Goal: Task Accomplishment & Management: Use online tool/utility

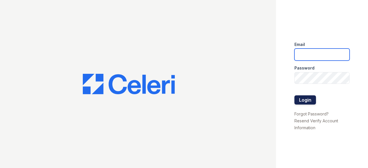
type input "[EMAIL_ADDRESS][DOMAIN_NAME]"
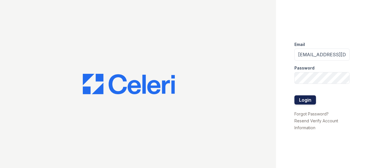
click at [306, 99] on button "Login" at bounding box center [306, 100] width 22 height 9
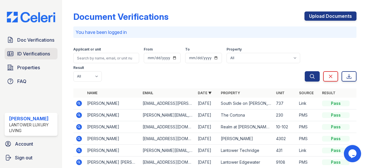
click at [36, 53] on span "ID Verifications" at bounding box center [33, 53] width 33 height 7
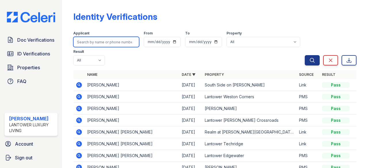
click at [98, 43] on input "search" at bounding box center [106, 42] width 66 height 10
type input "irina"
click at [305, 55] on button "Search" at bounding box center [312, 60] width 15 height 10
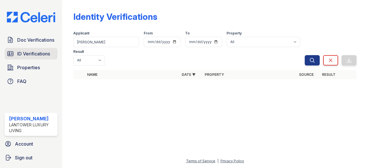
click at [33, 52] on span "ID Verifications" at bounding box center [33, 53] width 33 height 7
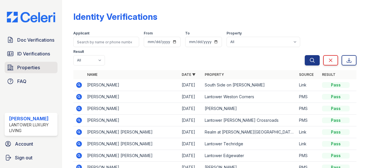
click at [34, 68] on span "Properties" at bounding box center [28, 67] width 23 height 7
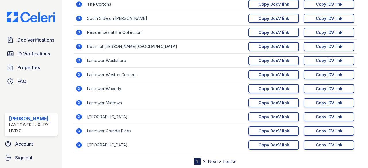
scroll to position [120, 0]
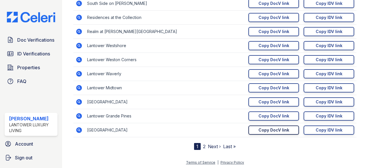
click at [259, 130] on div "Copy DocV link" at bounding box center [274, 130] width 31 height 6
click at [321, 128] on div "Copy IDV link" at bounding box center [329, 130] width 27 height 6
click at [203, 146] on link "2" at bounding box center [204, 147] width 3 height 6
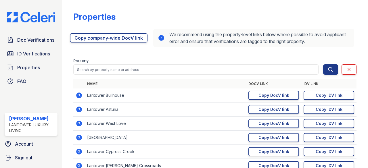
scroll to position [29, 0]
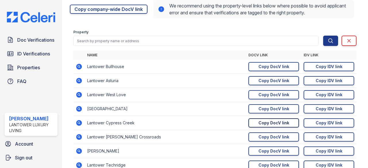
click at [259, 123] on div "Copy DocV link" at bounding box center [274, 123] width 31 height 6
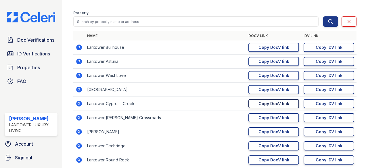
scroll to position [35, 0]
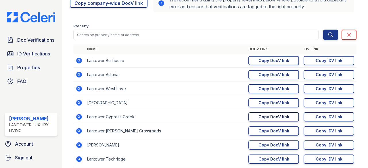
click at [269, 116] on div "Copy DocV link" at bounding box center [274, 117] width 31 height 6
click at [322, 118] on div "Copy IDV link" at bounding box center [329, 117] width 27 height 6
click at [40, 55] on span "ID Verifications" at bounding box center [33, 53] width 33 height 7
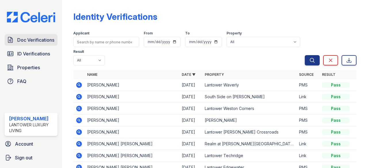
click at [38, 44] on link "Doc Verifications" at bounding box center [31, 40] width 53 height 12
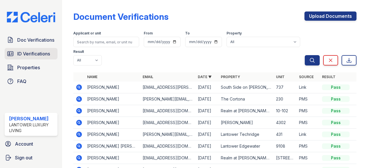
click at [36, 54] on span "ID Verifications" at bounding box center [33, 53] width 33 height 7
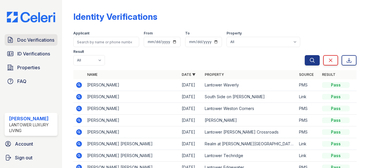
click at [34, 39] on span "Doc Verifications" at bounding box center [35, 40] width 37 height 7
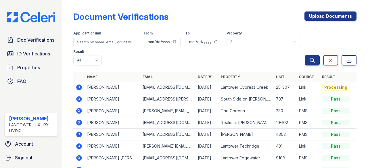
click at [79, 88] on icon at bounding box center [79, 87] width 7 height 7
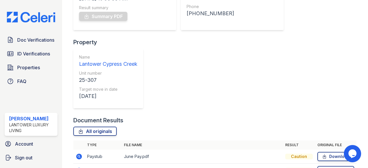
scroll to position [115, 0]
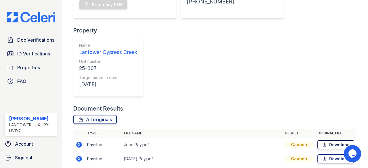
click at [340, 140] on link "Download" at bounding box center [336, 144] width 37 height 9
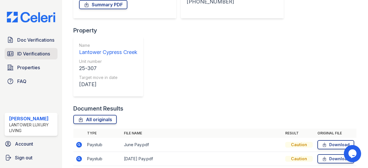
click at [29, 53] on span "ID Verifications" at bounding box center [33, 53] width 33 height 7
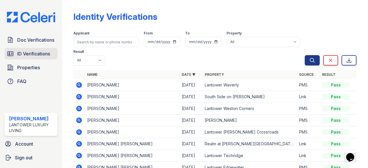
click at [39, 55] on span "ID Verifications" at bounding box center [33, 53] width 33 height 7
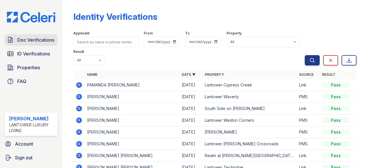
click at [33, 41] on span "Doc Verifications" at bounding box center [35, 40] width 37 height 7
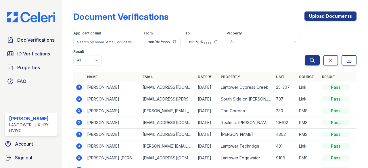
click at [78, 87] on icon at bounding box center [78, 86] width 1 height 1
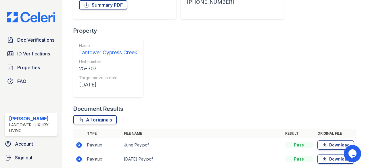
scroll to position [130, 0]
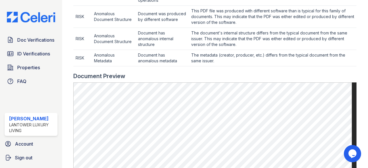
scroll to position [288, 0]
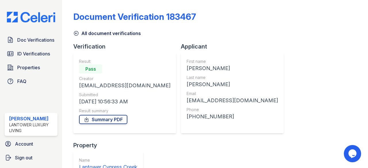
scroll to position [115, 0]
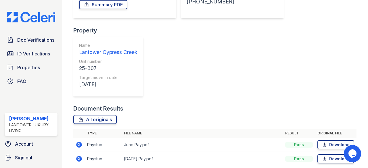
drag, startPoint x: 27, startPoint y: 66, endPoint x: 91, endPoint y: 77, distance: 65.0
click at [27, 66] on span "Properties" at bounding box center [28, 67] width 23 height 7
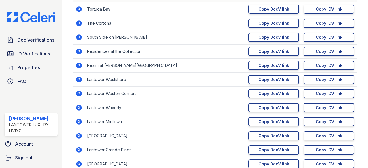
scroll to position [120, 0]
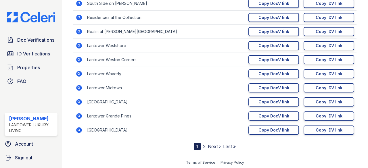
click at [203, 145] on link "2" at bounding box center [204, 147] width 3 height 6
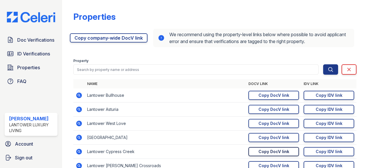
click at [269, 153] on div "Copy DocV link" at bounding box center [274, 152] width 31 height 6
click at [32, 41] on span "Doc Verifications" at bounding box center [35, 40] width 37 height 7
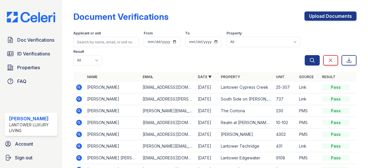
click at [79, 86] on icon at bounding box center [80, 88] width 6 height 6
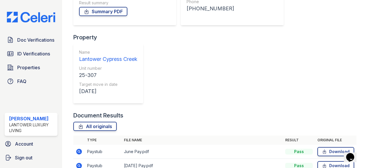
scroll to position [130, 0]
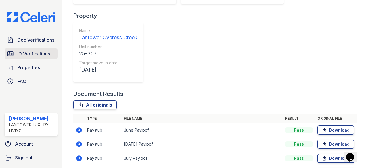
click at [29, 55] on span "ID Verifications" at bounding box center [33, 53] width 33 height 7
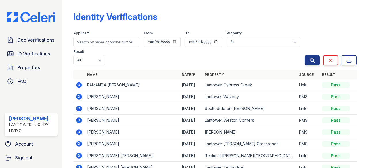
click at [78, 84] on icon at bounding box center [79, 85] width 7 height 7
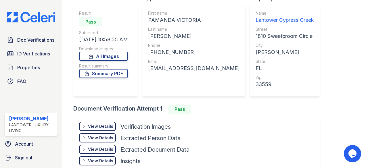
scroll to position [58, 0]
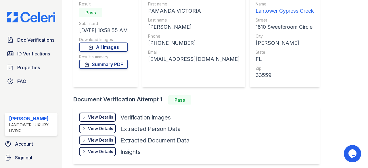
click at [96, 118] on div "View Details" at bounding box center [100, 118] width 25 height 6
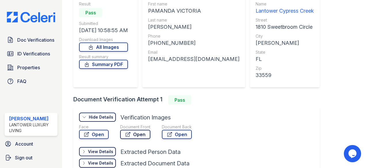
click at [135, 134] on link "Open" at bounding box center [135, 134] width 30 height 9
click at [103, 63] on link "Summary PDF" at bounding box center [103, 64] width 49 height 9
click at [34, 38] on span "Doc Verifications" at bounding box center [35, 40] width 37 height 7
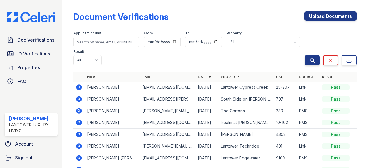
click at [79, 85] on icon at bounding box center [80, 88] width 6 height 6
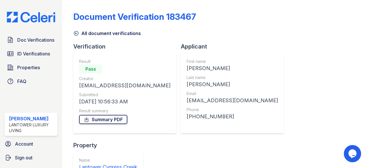
click at [106, 118] on link "Summary PDF" at bounding box center [103, 119] width 48 height 9
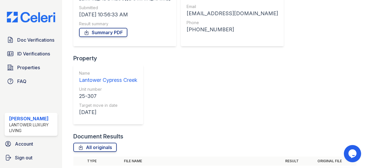
scroll to position [115, 0]
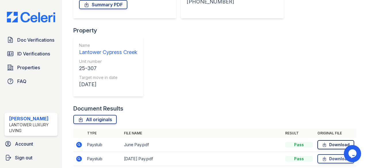
click at [336, 140] on link "Download" at bounding box center [336, 144] width 37 height 9
click at [338, 155] on link "Download" at bounding box center [336, 159] width 37 height 9
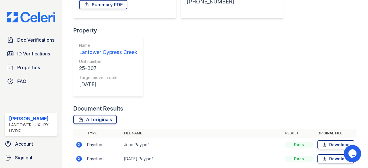
click at [25, 54] on span "ID Verifications" at bounding box center [33, 53] width 33 height 7
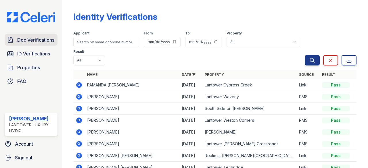
click at [30, 39] on span "Doc Verifications" at bounding box center [35, 40] width 37 height 7
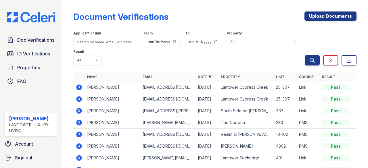
click at [81, 88] on icon at bounding box center [80, 88] width 6 height 6
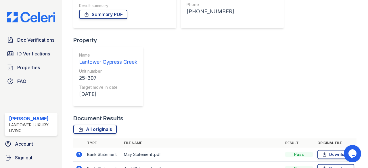
scroll to position [116, 0]
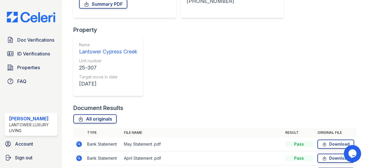
click at [330, 154] on link "Download" at bounding box center [336, 158] width 37 height 9
click at [217, 152] on td "April Statement .pdf" at bounding box center [202, 159] width 161 height 14
click at [332, 154] on link "Download" at bounding box center [336, 158] width 37 height 9
click at [332, 140] on link "Download" at bounding box center [336, 144] width 37 height 9
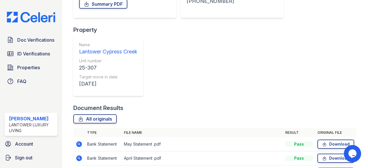
click at [35, 51] on span "ID Verifications" at bounding box center [33, 53] width 33 height 7
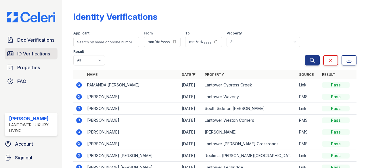
click at [22, 54] on span "ID Verifications" at bounding box center [33, 53] width 33 height 7
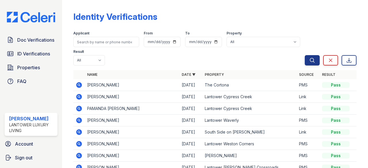
click at [79, 97] on icon at bounding box center [79, 97] width 7 height 7
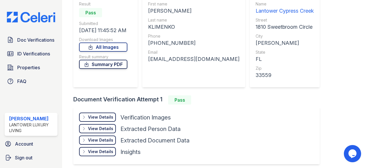
click at [111, 64] on link "Summary PDF" at bounding box center [103, 64] width 48 height 9
click at [102, 116] on div "View Details" at bounding box center [100, 118] width 25 height 6
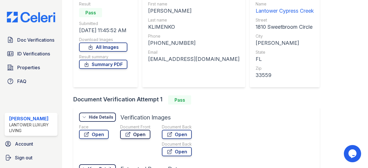
click at [139, 135] on link "Open" at bounding box center [135, 134] width 30 height 9
